Goal: Check status: Check status

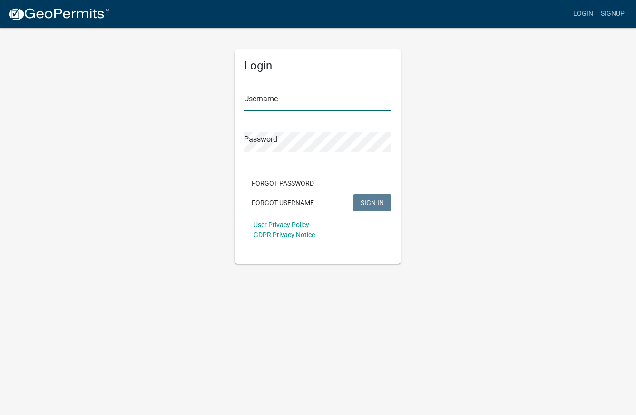
click at [285, 101] on input "Username" at bounding box center [318, 102] width 148 height 20
type input "c"
type input "CityofOgden"
click at [372, 204] on span "SIGN IN" at bounding box center [372, 202] width 23 height 8
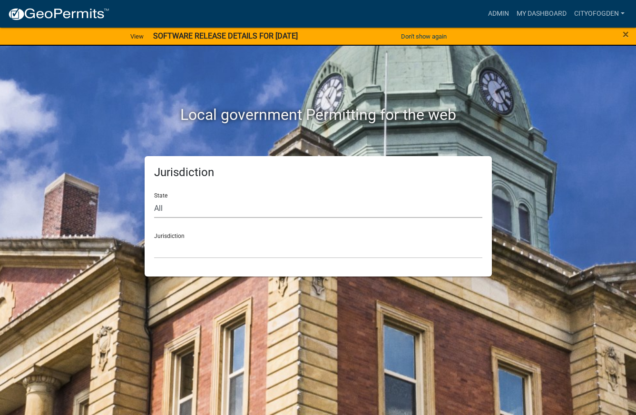
click at [188, 215] on select "All Colorado Georgia Indiana Iowa Kansas Minnesota Ohio South Carolina Wisconsin" at bounding box center [318, 208] width 328 height 20
select select "[US_STATE]"
click at [154, 198] on select "All Colorado Georgia Indiana Iowa Kansas Minnesota Ohio South Carolina Wisconsin" at bounding box center [318, 208] width 328 height 20
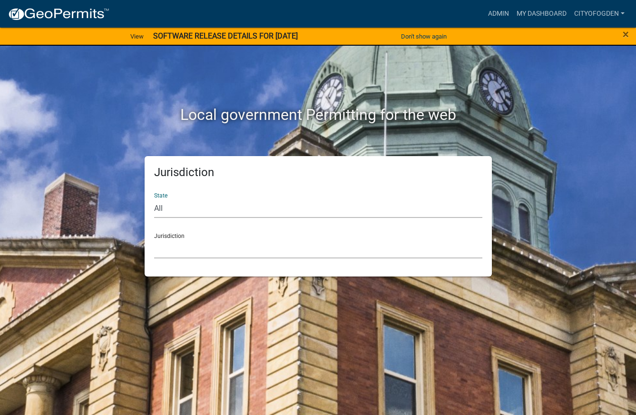
click at [195, 243] on select "Boone County, Iowa Butler County, Iowa Cerro Gordo County, Iowa City of Harlan,…" at bounding box center [318, 249] width 328 height 20
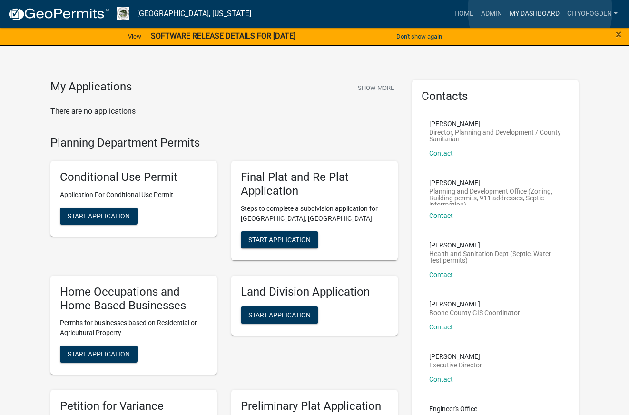
click at [540, 10] on link "My Dashboard" at bounding box center [535, 14] width 58 height 18
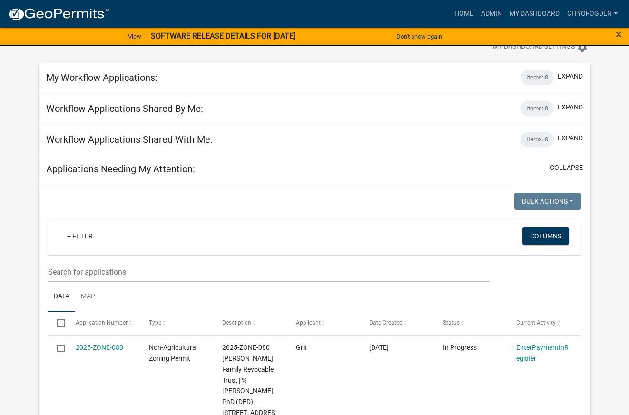
scroll to position [48, 0]
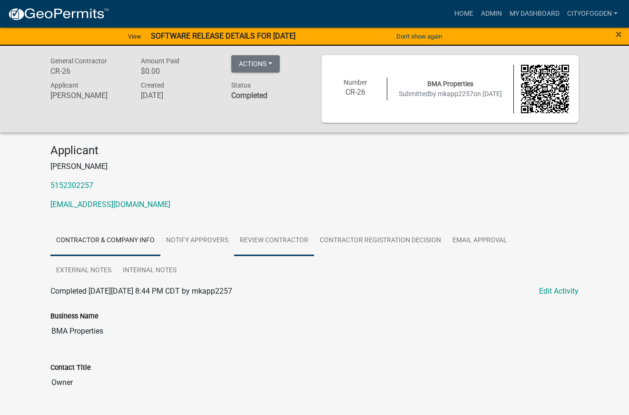
click at [275, 241] on link "Review Contractor" at bounding box center [274, 241] width 80 height 30
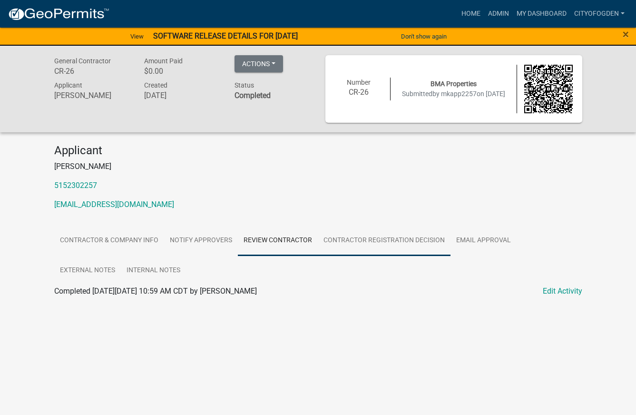
click at [383, 239] on link "Contractor Registration Decision" at bounding box center [384, 241] width 133 height 30
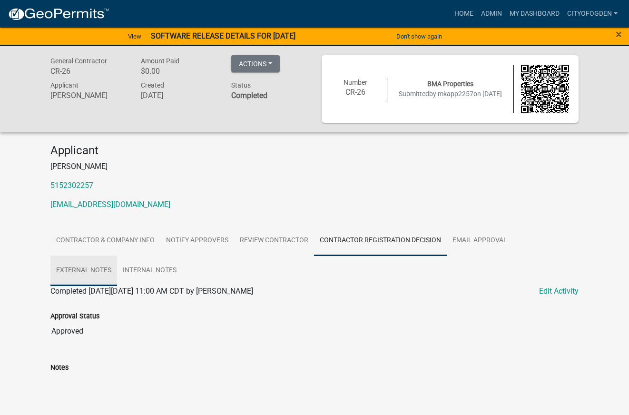
click at [117, 256] on link "External Notes" at bounding box center [83, 271] width 67 height 30
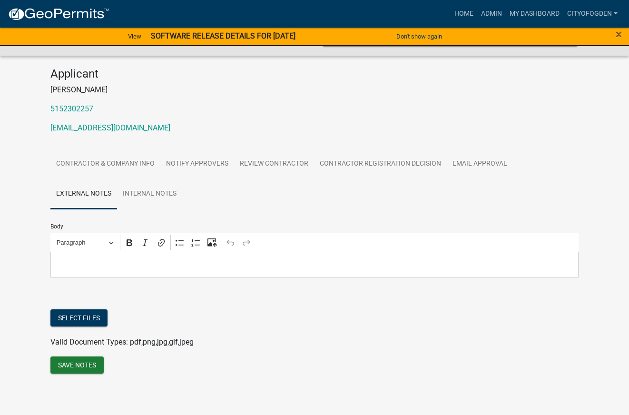
scroll to position [78, 0]
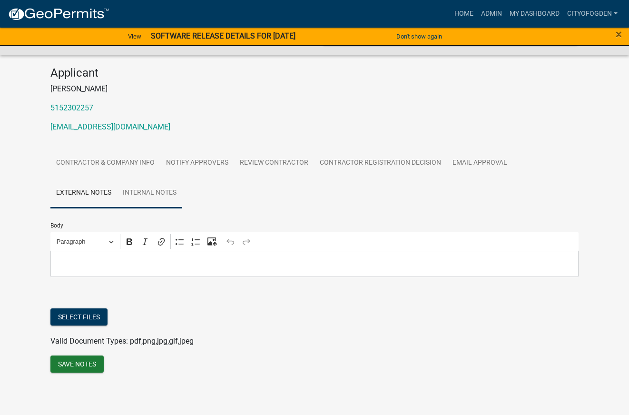
click at [117, 194] on link "Internal Notes" at bounding box center [149, 193] width 65 height 30
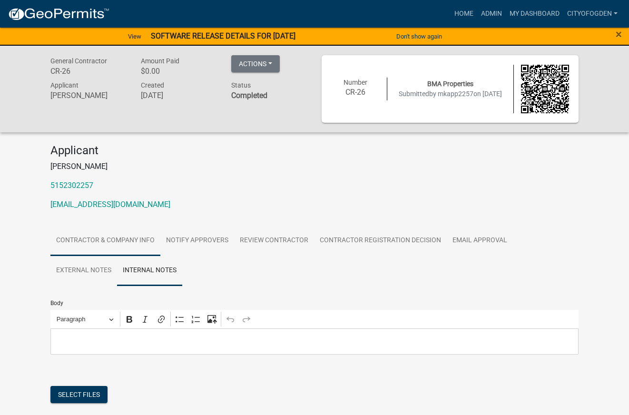
click at [125, 236] on link "Contractor & Company Info" at bounding box center [105, 241] width 110 height 30
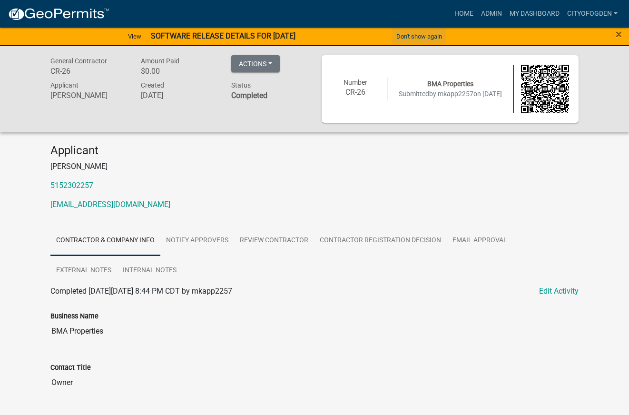
click at [418, 34] on button "Don't show again" at bounding box center [419, 37] width 53 height 16
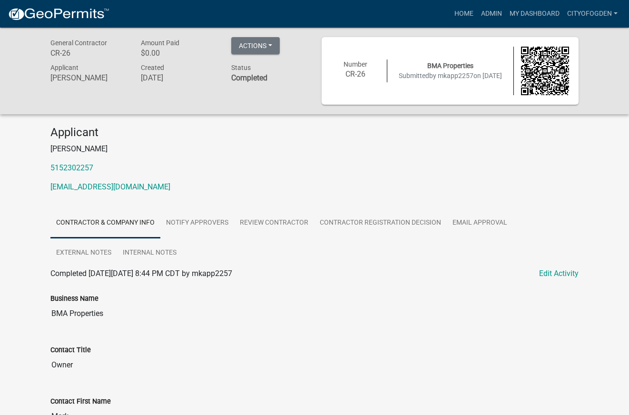
click at [66, 56] on h6 "CR-26" at bounding box center [88, 53] width 76 height 9
click at [580, 12] on link "CityofOgden" at bounding box center [592, 14] width 58 height 18
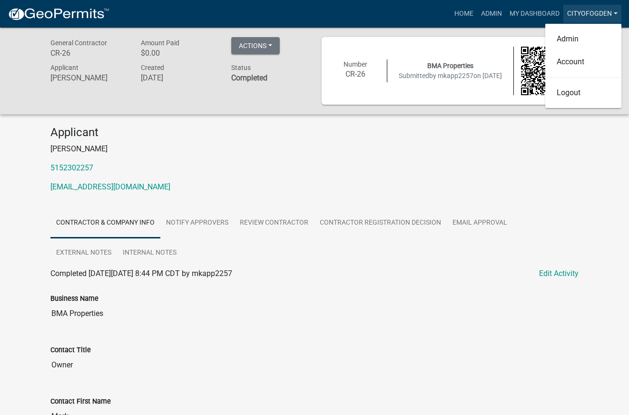
click at [580, 12] on link "CityofOgden" at bounding box center [592, 14] width 58 height 18
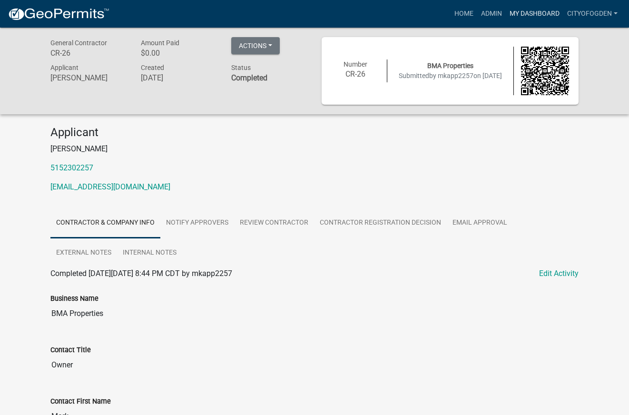
click at [532, 11] on link "My Dashboard" at bounding box center [535, 14] width 58 height 18
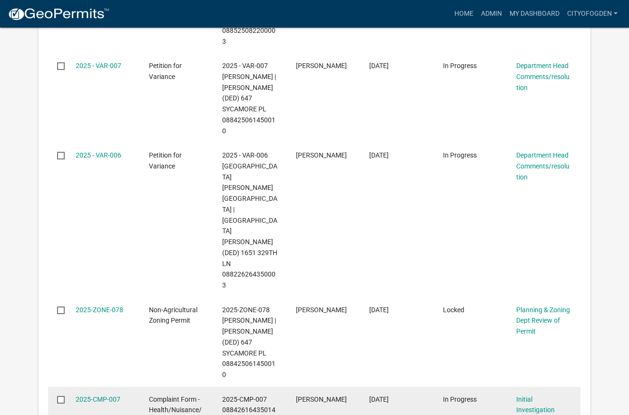
scroll to position [428, 0]
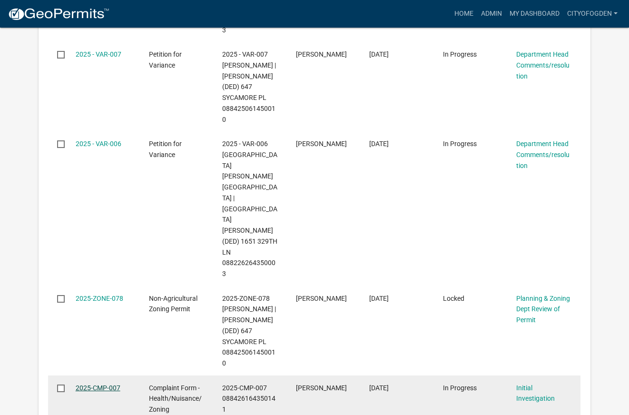
click at [97, 384] on link "2025-CMP-007" at bounding box center [98, 388] width 45 height 8
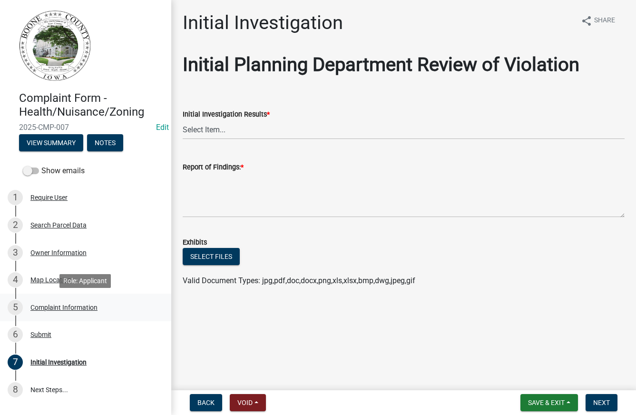
click at [81, 303] on div "5 Complaint Information" at bounding box center [82, 307] width 148 height 15
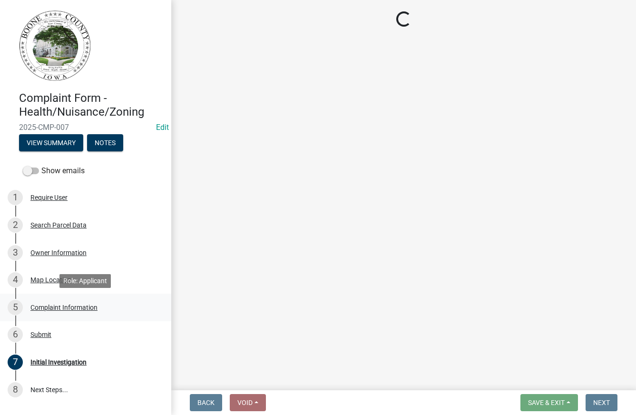
select select "e5105b41-ee81-43cd-9451-f90b03ad4b53"
select select "1dee1262-8be5-4bf7-9542-c3d2c85f9442"
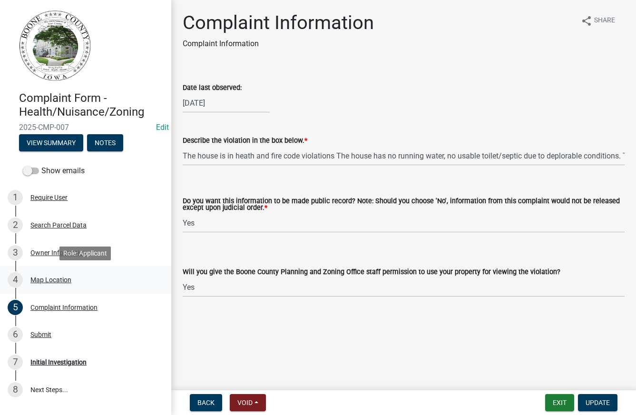
click at [58, 282] on div "Map Location" at bounding box center [50, 279] width 41 height 7
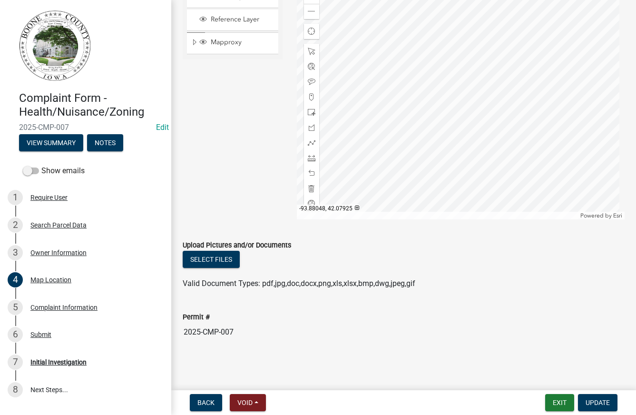
scroll to position [329, 0]
click at [51, 253] on div "Owner Information" at bounding box center [58, 252] width 56 height 7
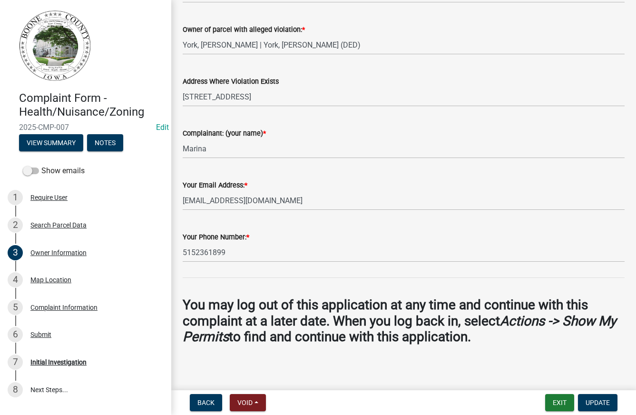
scroll to position [205, 0]
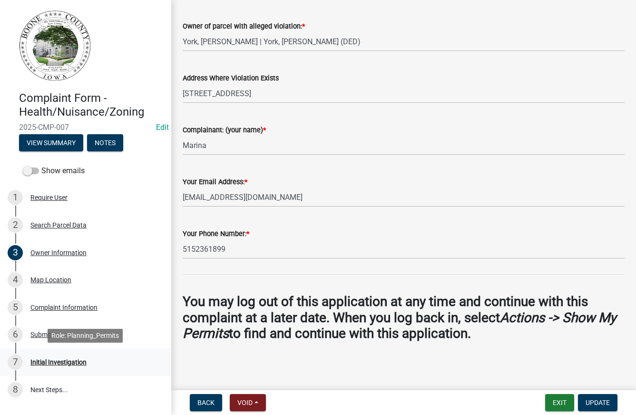
click at [77, 362] on div "Initial Investigation" at bounding box center [58, 362] width 56 height 7
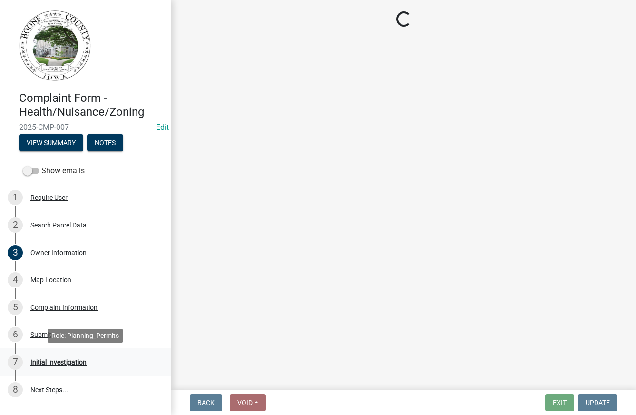
scroll to position [0, 0]
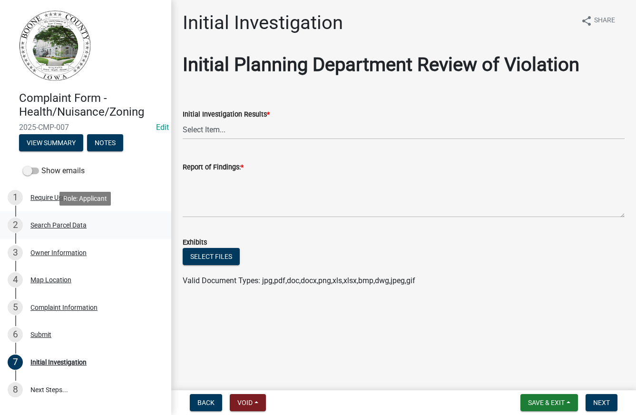
click at [66, 230] on div "2 Search Parcel Data" at bounding box center [82, 224] width 148 height 15
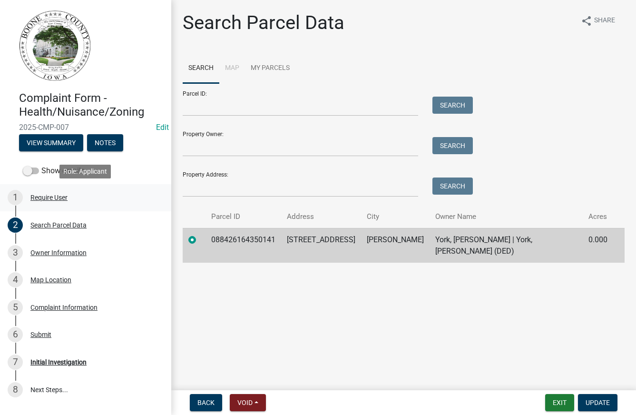
click at [53, 195] on div "Require User" at bounding box center [48, 197] width 37 height 7
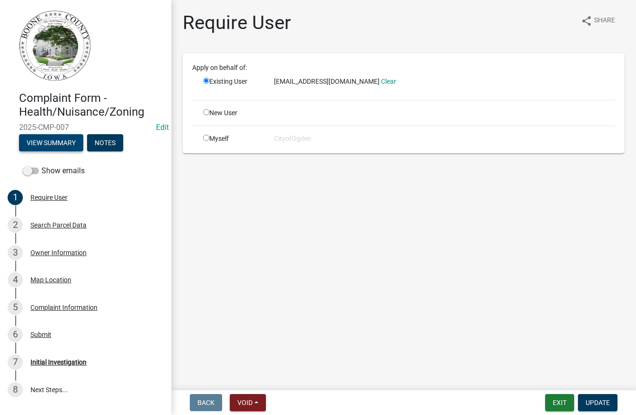
click at [62, 141] on button "View Summary" at bounding box center [51, 142] width 64 height 17
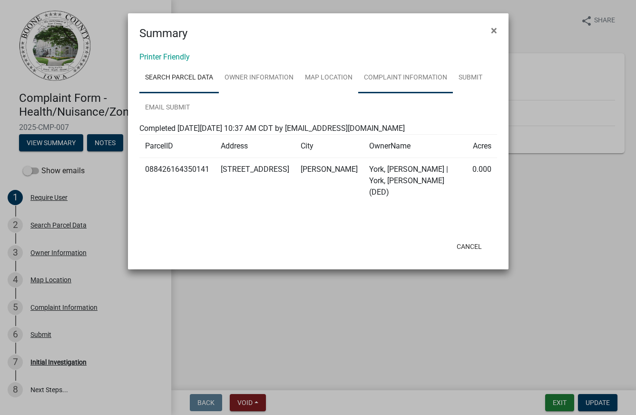
click at [392, 78] on link "Complaint Information" at bounding box center [405, 78] width 95 height 30
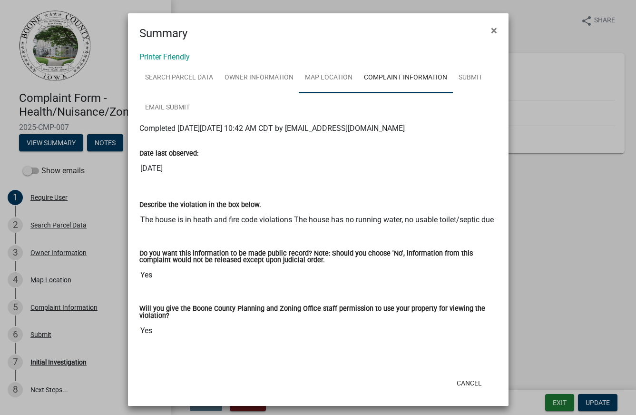
click at [324, 75] on link "Map Location" at bounding box center [328, 78] width 59 height 30
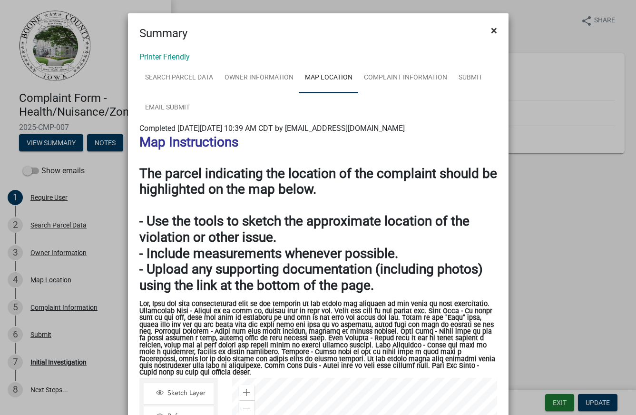
click at [491, 28] on span "×" at bounding box center [494, 30] width 6 height 13
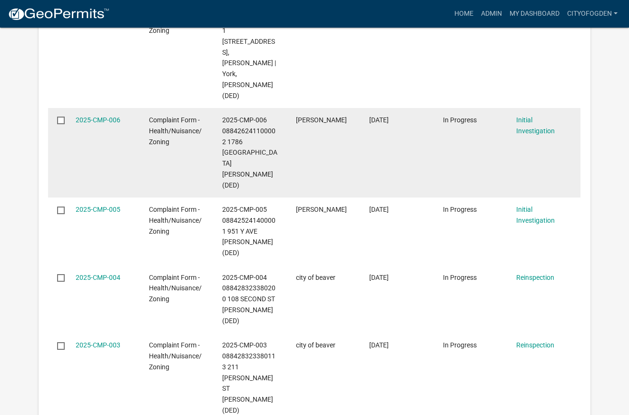
scroll to position [854, 0]
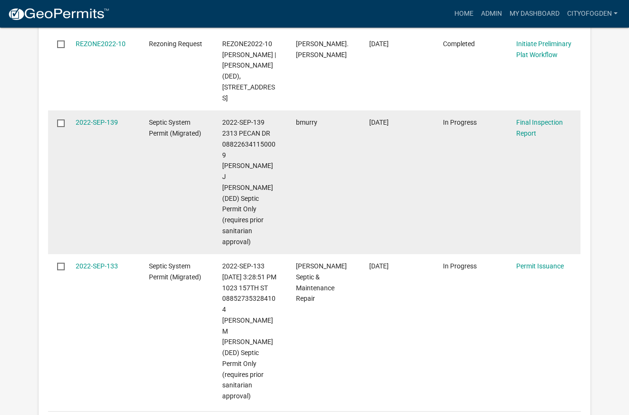
scroll to position [956, 0]
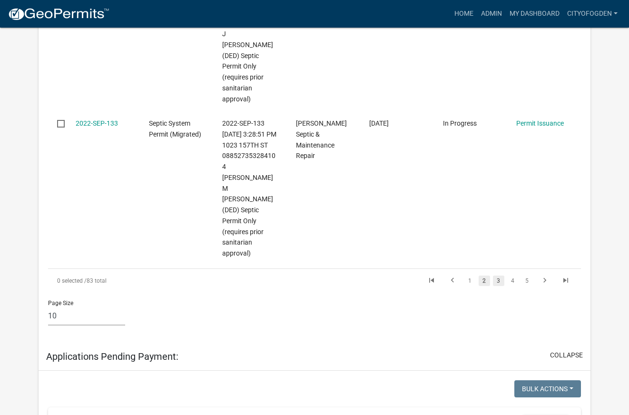
click at [497, 276] on link "3" at bounding box center [498, 281] width 11 height 10
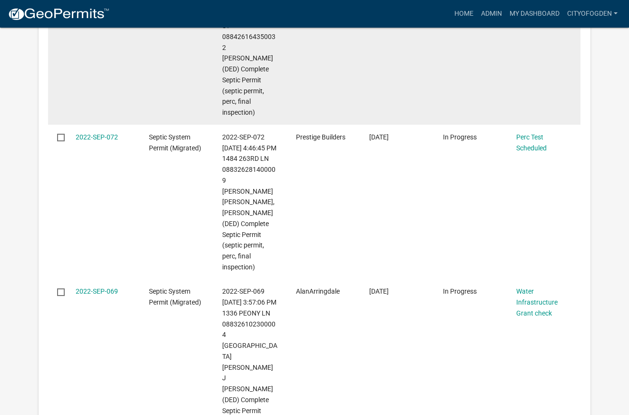
scroll to position [1446, 0]
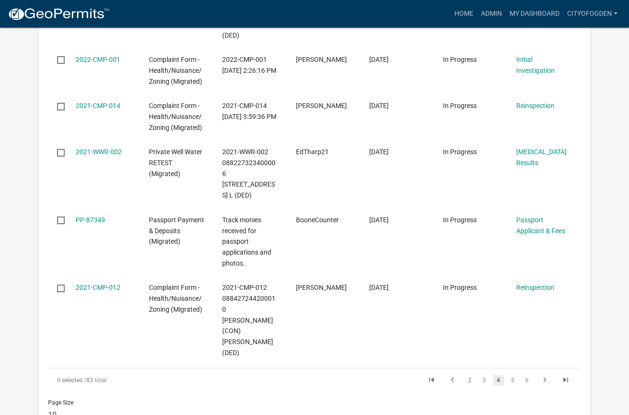
scroll to position [1094, 0]
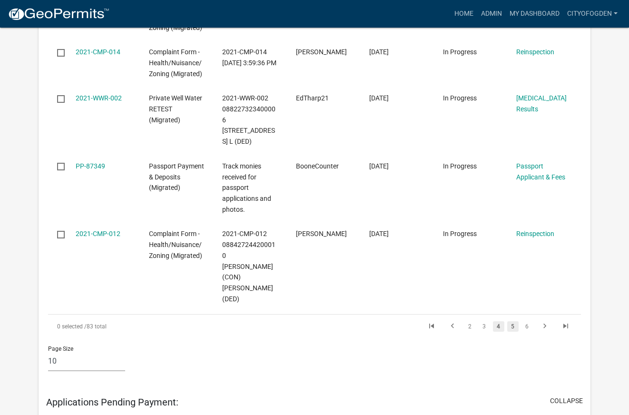
click at [516, 321] on link "5" at bounding box center [512, 326] width 11 height 10
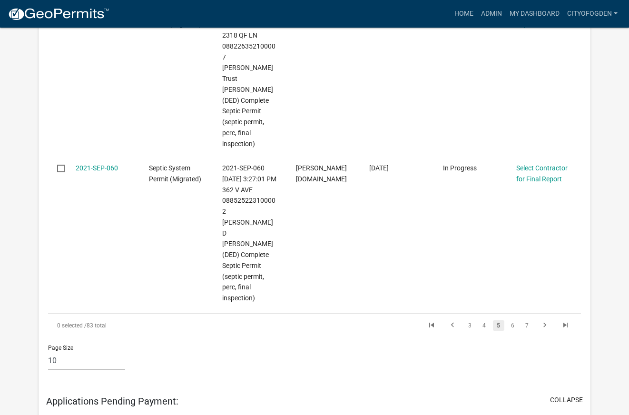
scroll to position [1626, 0]
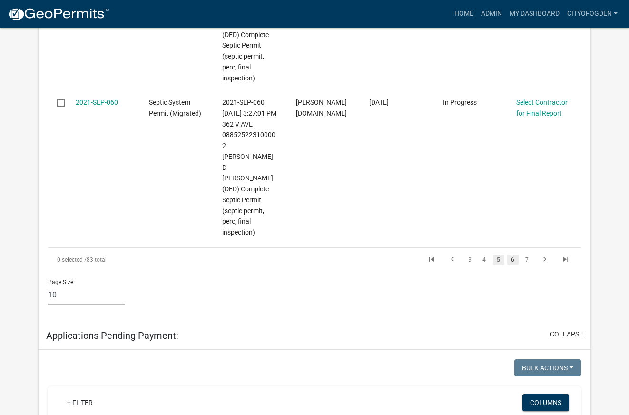
click at [515, 255] on link "6" at bounding box center [512, 260] width 11 height 10
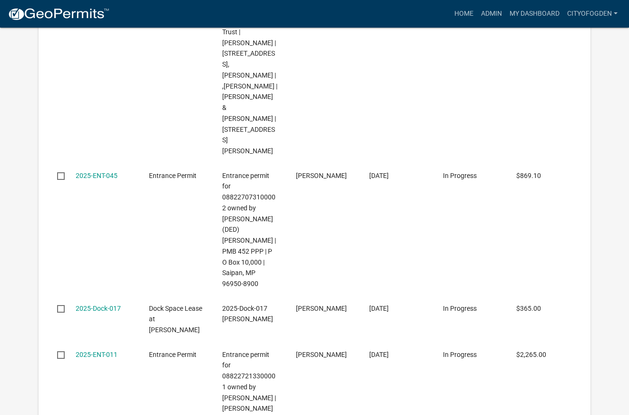
scroll to position [2693, 0]
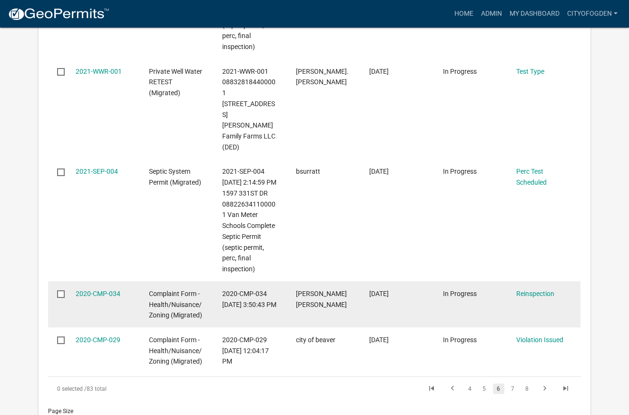
scroll to position [982, 0]
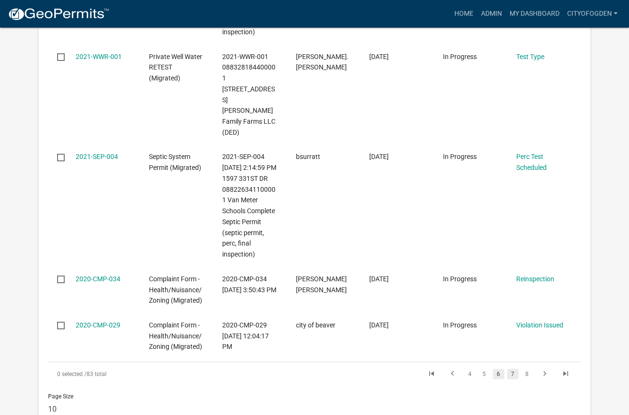
click at [517, 369] on link "7" at bounding box center [512, 374] width 11 height 10
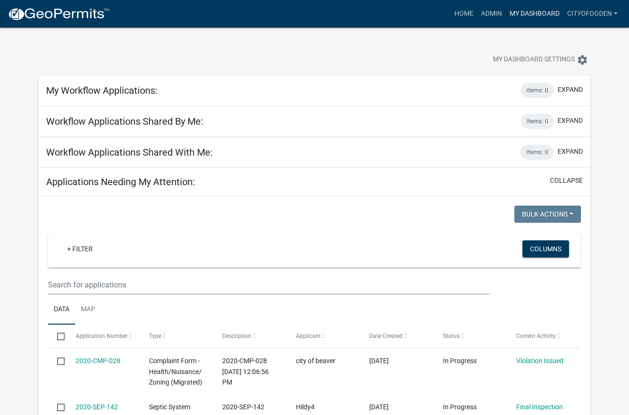
click at [538, 11] on link "My Dashboard" at bounding box center [535, 14] width 58 height 18
click at [526, 14] on link "My Dashboard" at bounding box center [535, 14] width 58 height 18
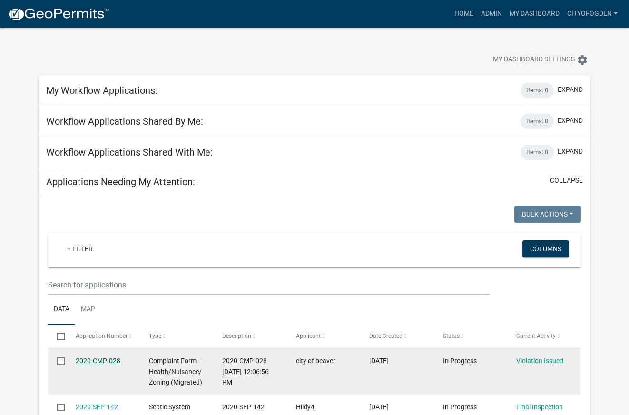
click at [85, 360] on link "2020-CMP-028" at bounding box center [98, 361] width 45 height 8
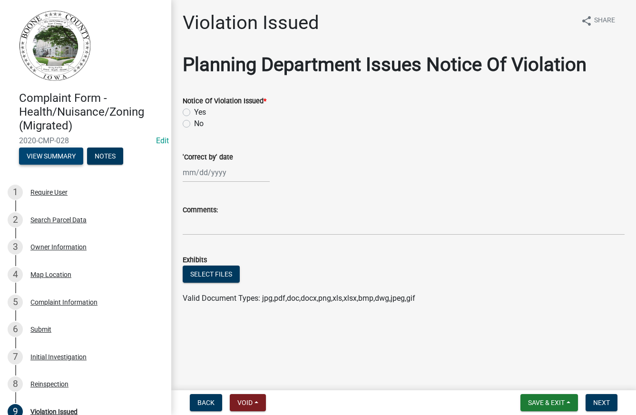
click at [48, 153] on button "View Summary" at bounding box center [51, 156] width 64 height 17
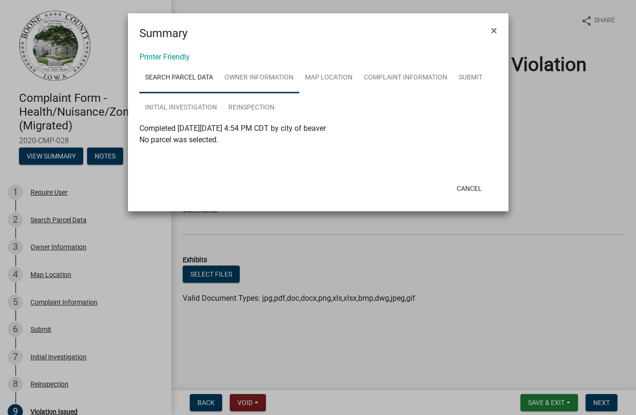
click at [268, 77] on link "Owner Information" at bounding box center [259, 78] width 80 height 30
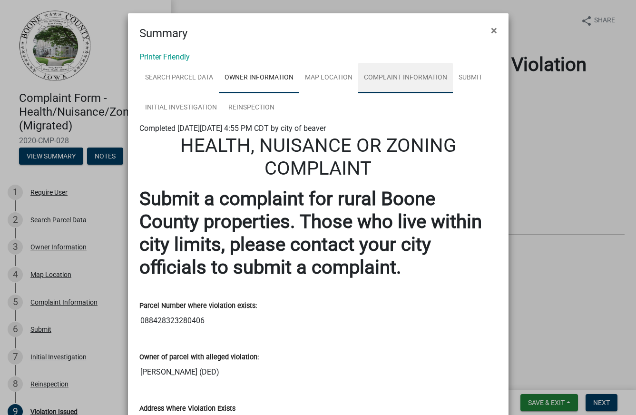
click at [394, 76] on link "Complaint Information" at bounding box center [405, 78] width 95 height 30
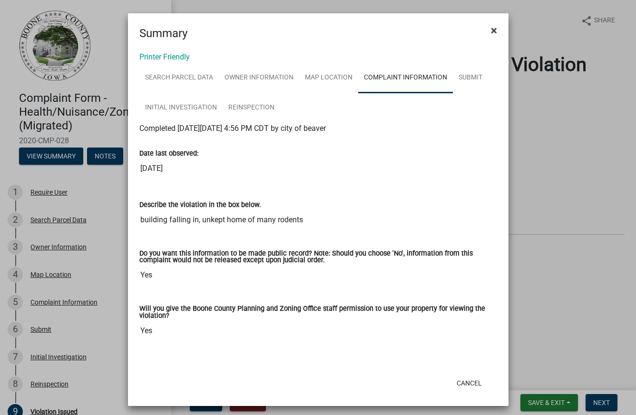
click at [491, 29] on span "×" at bounding box center [494, 30] width 6 height 13
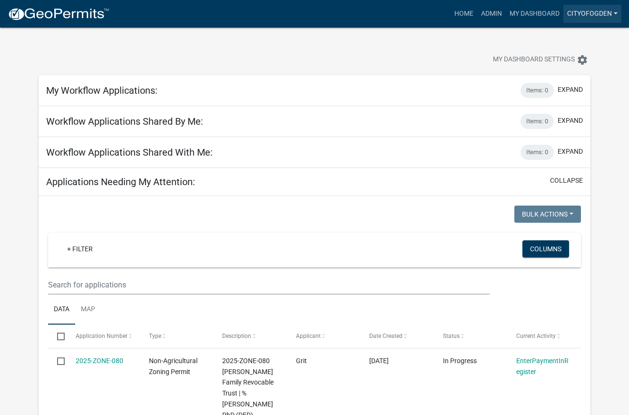
click at [607, 12] on link "CityofOgden" at bounding box center [592, 14] width 58 height 18
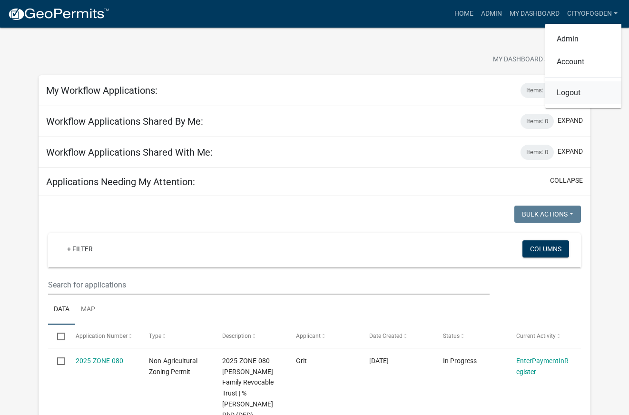
click at [568, 93] on link "Logout" at bounding box center [583, 92] width 76 height 23
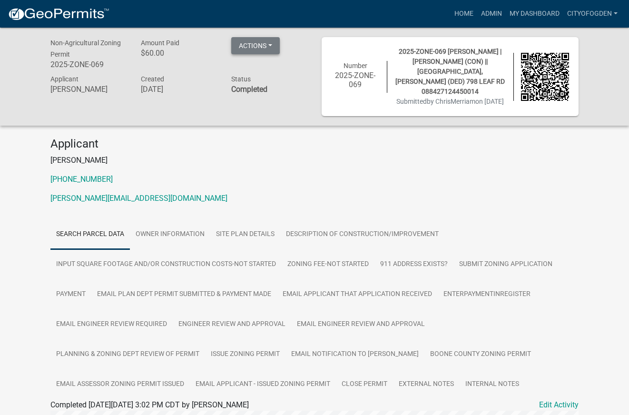
click at [247, 46] on button "Actions" at bounding box center [255, 45] width 49 height 17
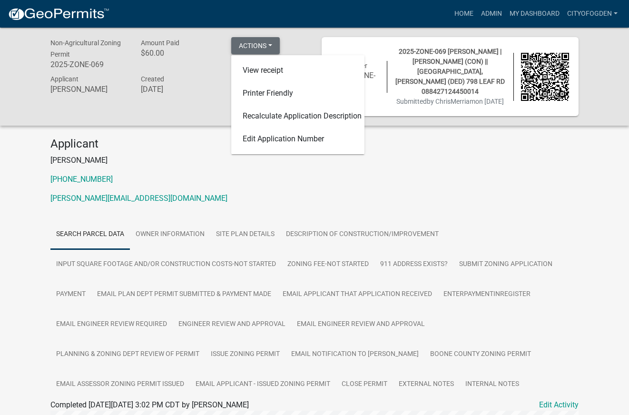
click at [249, 43] on button "Actions" at bounding box center [255, 45] width 49 height 17
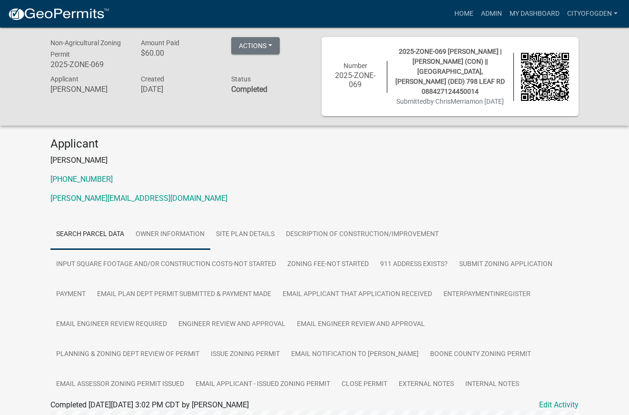
click at [180, 236] on link "Owner Information" at bounding box center [170, 234] width 80 height 30
click at [238, 231] on link "Site Plan Details" at bounding box center [245, 234] width 70 height 30
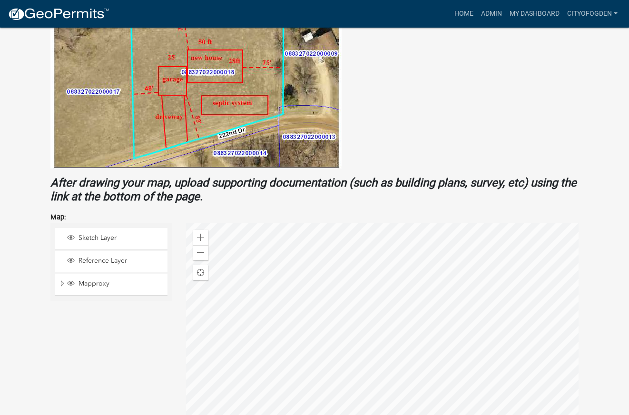
scroll to position [502, 0]
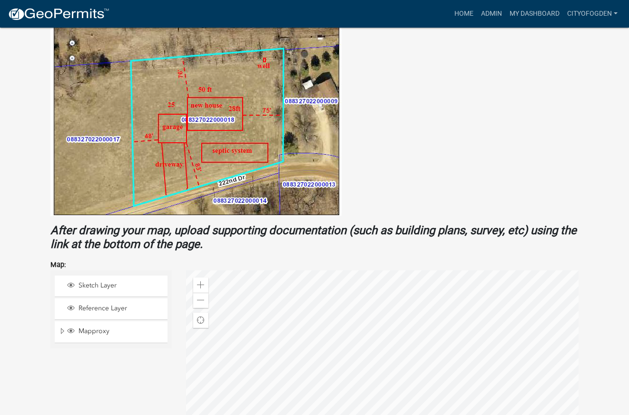
click at [88, 136] on img at bounding box center [195, 119] width 291 height 194
click at [89, 137] on img at bounding box center [195, 119] width 291 height 194
click at [90, 138] on img at bounding box center [195, 119] width 291 height 194
drag, startPoint x: 66, startPoint y: 140, endPoint x: 76, endPoint y: 139, distance: 10.5
click at [67, 140] on img at bounding box center [195, 119] width 291 height 194
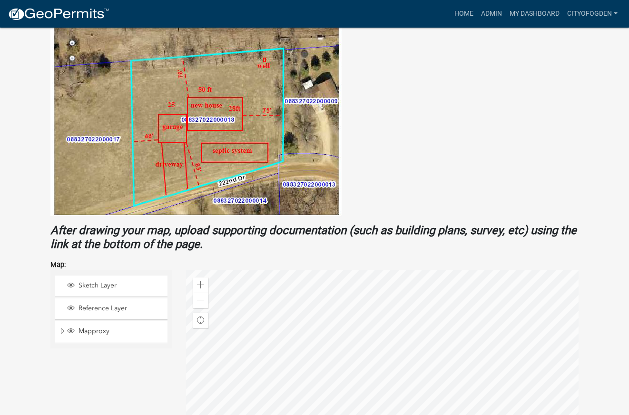
click at [302, 128] on img at bounding box center [195, 119] width 291 height 194
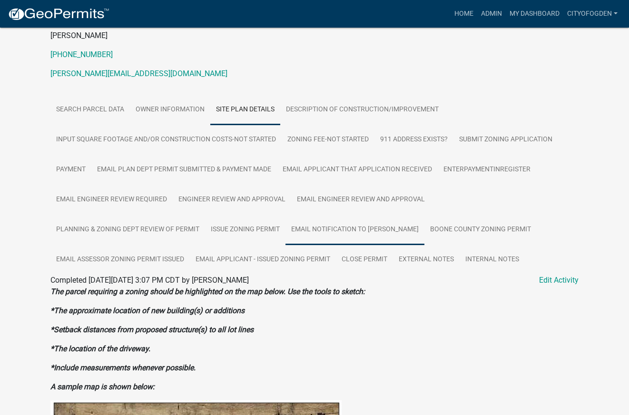
scroll to position [95, 0]
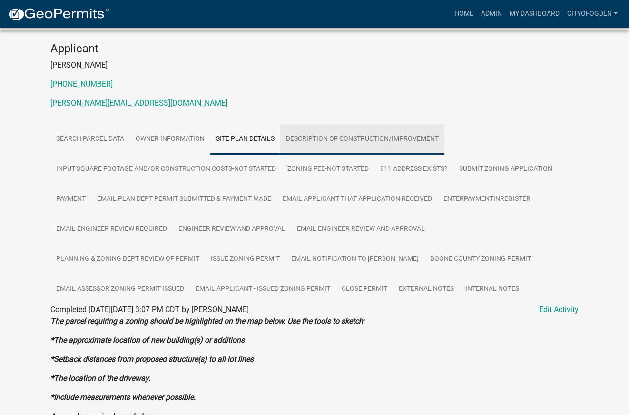
click at [354, 141] on link "Description of Construction/Improvement" at bounding box center [362, 139] width 164 height 30
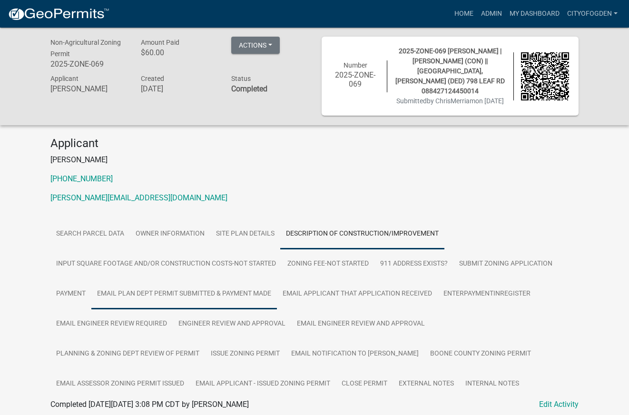
scroll to position [0, 0]
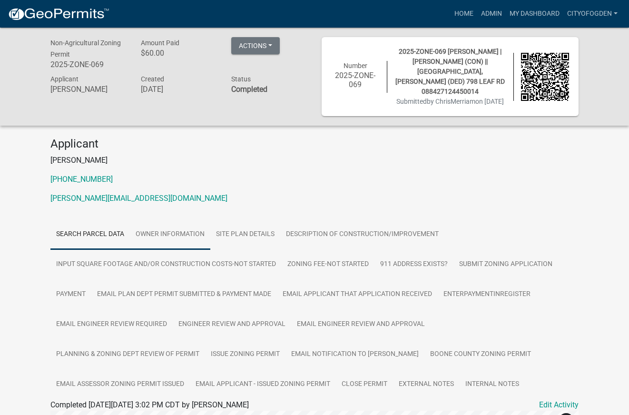
click at [178, 234] on link "Owner Information" at bounding box center [170, 234] width 80 height 30
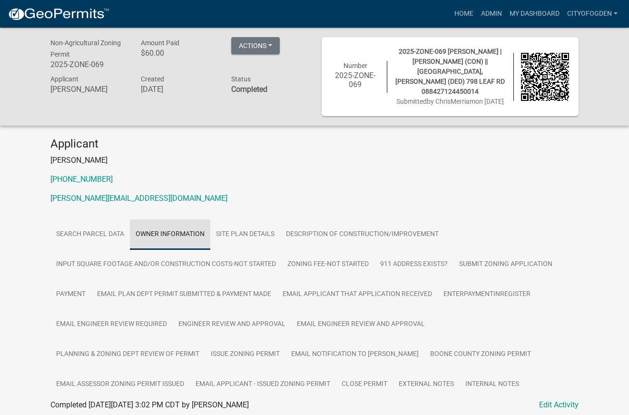
click at [178, 234] on link "Owner Information" at bounding box center [170, 234] width 80 height 30
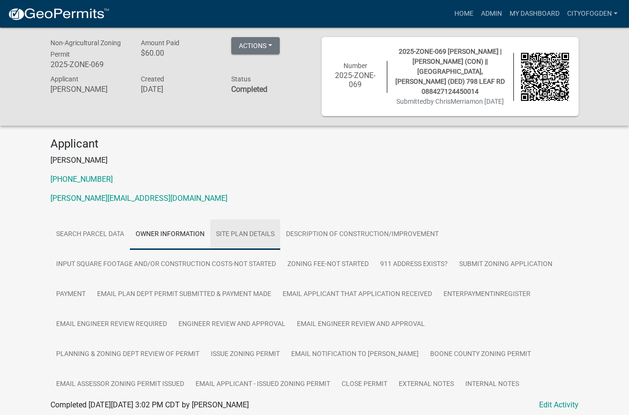
click at [242, 233] on link "Site Plan Details" at bounding box center [245, 234] width 70 height 30
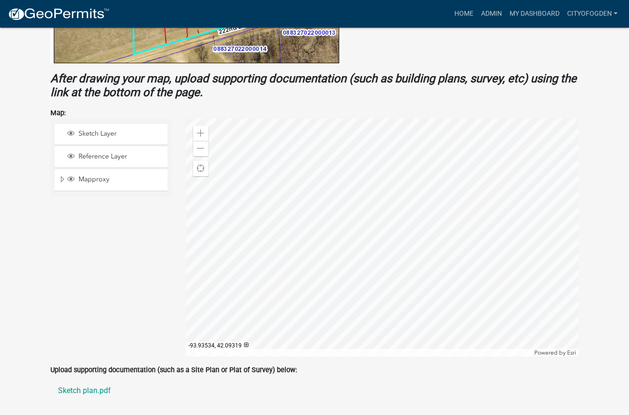
scroll to position [693, 0]
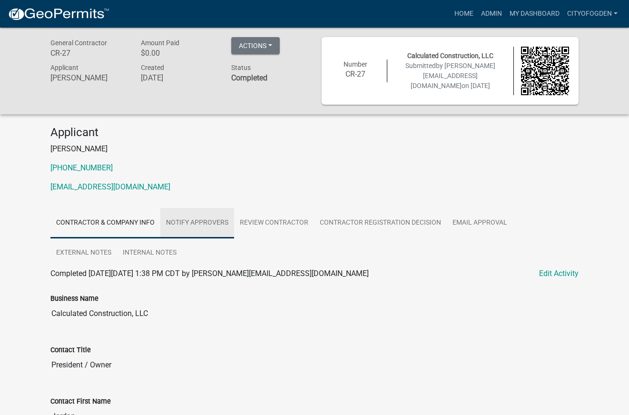
click at [213, 223] on link "Notify Approvers" at bounding box center [197, 223] width 74 height 30
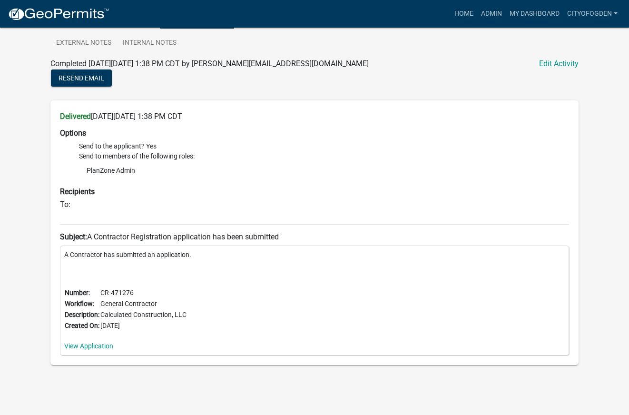
scroll to position [211, 0]
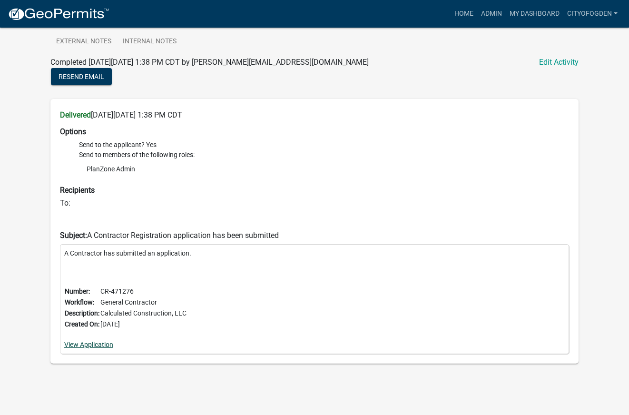
click at [98, 343] on link "View Application" at bounding box center [88, 345] width 49 height 8
